Goal: Task Accomplishment & Management: Complete application form

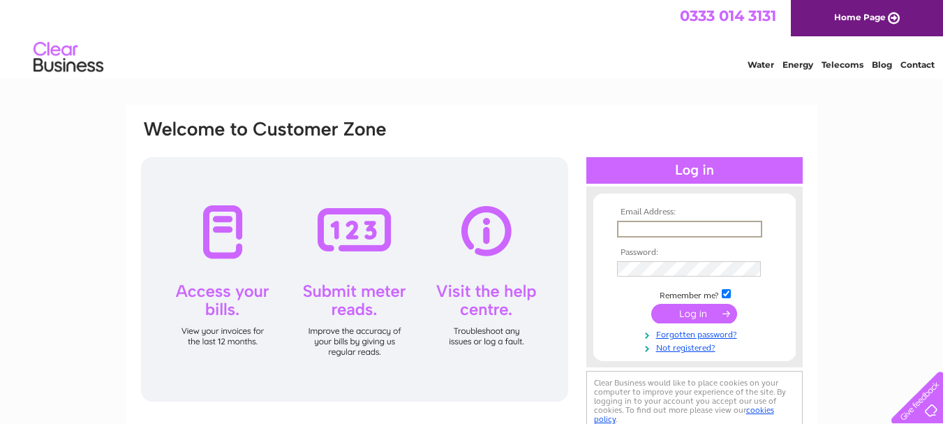
click at [664, 222] on input "text" at bounding box center [689, 229] width 145 height 17
click at [684, 349] on link "Not registered?" at bounding box center [696, 346] width 158 height 13
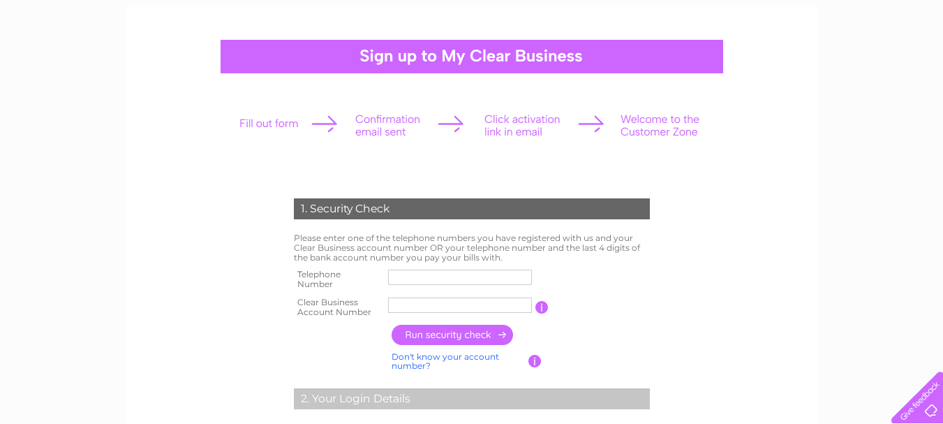
scroll to position [279, 0]
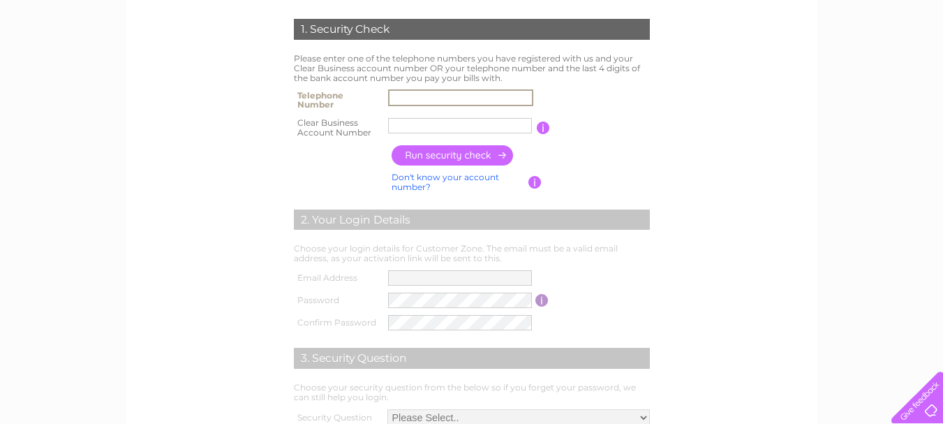
click at [420, 97] on input "text" at bounding box center [460, 97] width 145 height 17
click at [422, 124] on input "text" at bounding box center [460, 125] width 145 height 17
click at [802, 176] on form "1. Security Check Please enter one of the telephone numbers you have registered…" at bounding box center [472, 252] width 665 height 522
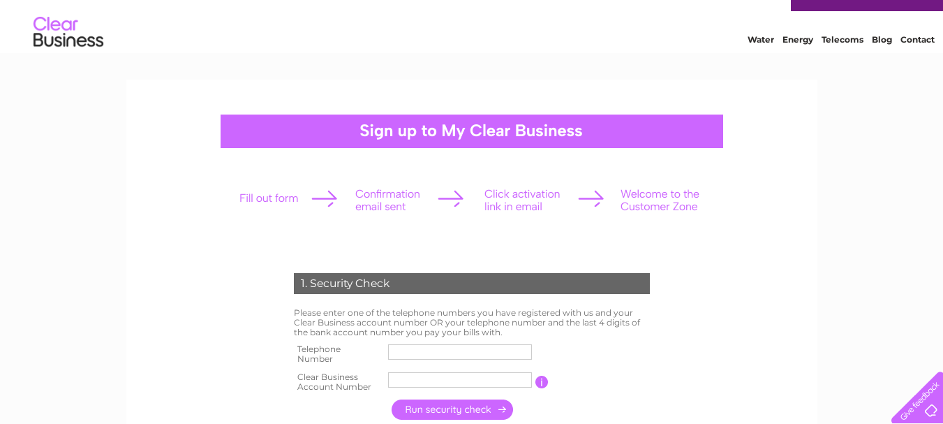
scroll to position [0, 0]
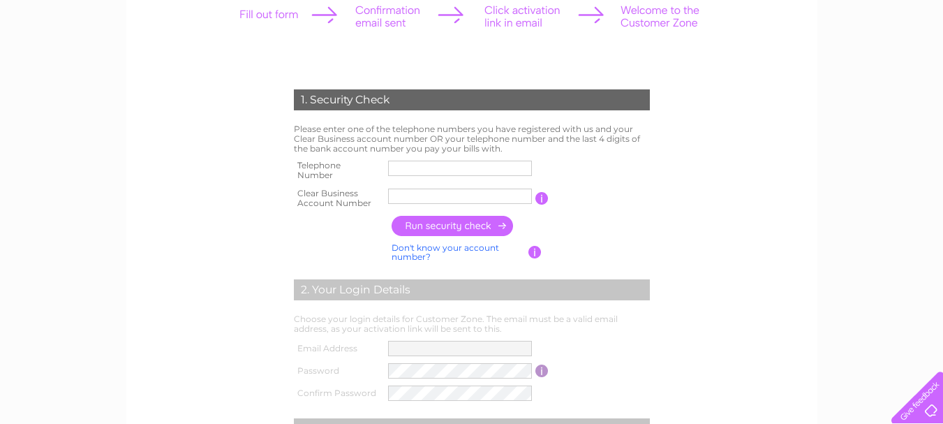
scroll to position [279, 0]
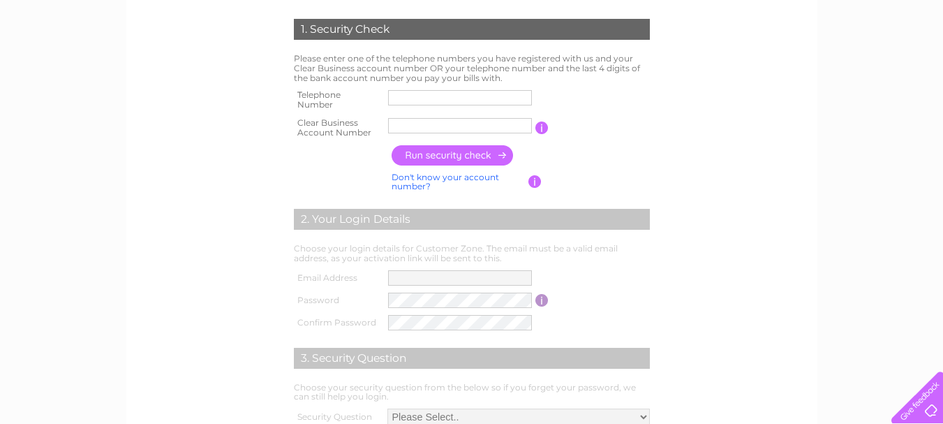
click at [720, 155] on form "1. Security Check Please enter one of the telephone numbers you have registered…" at bounding box center [472, 252] width 665 height 522
click at [61, 161] on div "1. Security Check Please enter one of the telephone numbers you have registered…" at bounding box center [471, 295] width 943 height 940
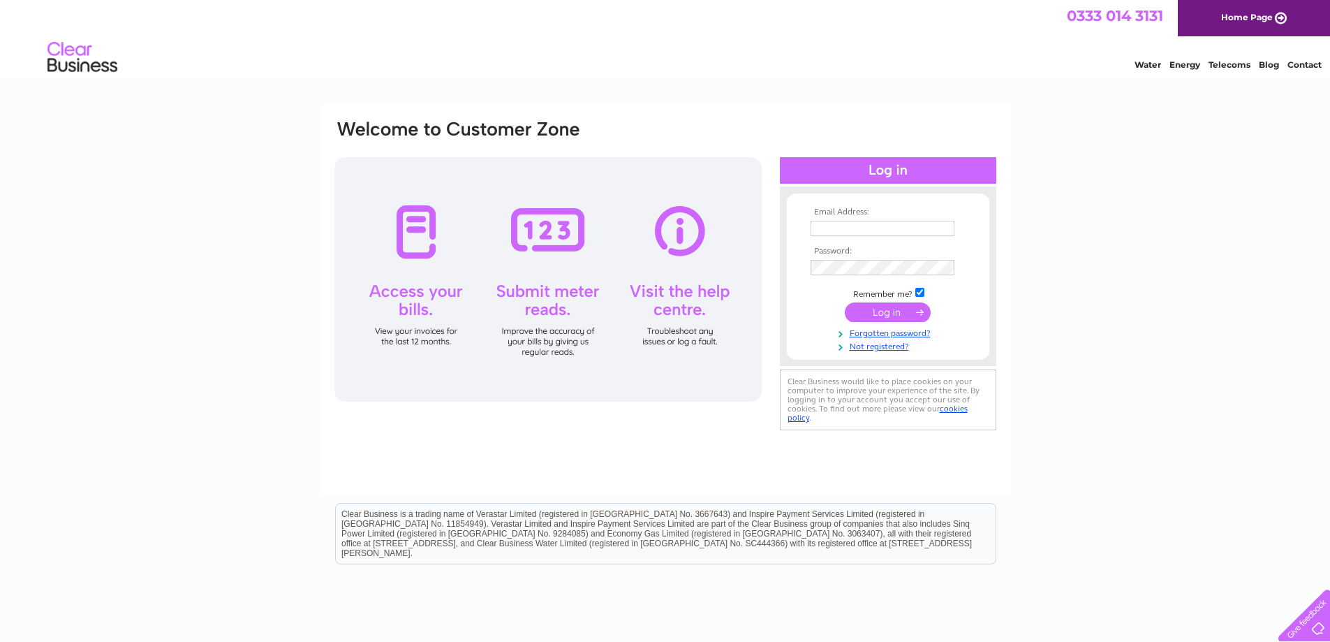
click at [1176, 239] on div "Email Address: Password:" at bounding box center [665, 420] width 1330 height 630
